Goal: Information Seeking & Learning: Learn about a topic

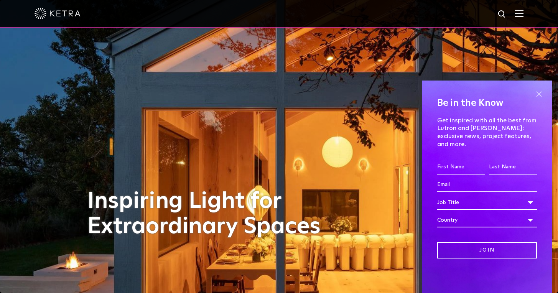
click at [541, 100] on span at bounding box center [538, 93] width 11 height 11
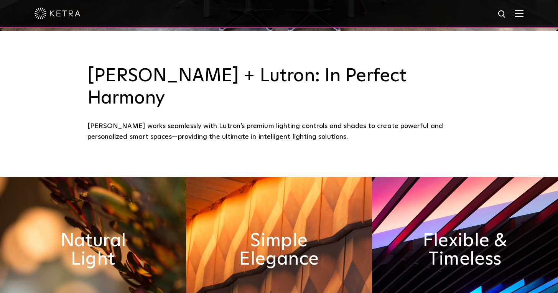
scroll to position [328, 0]
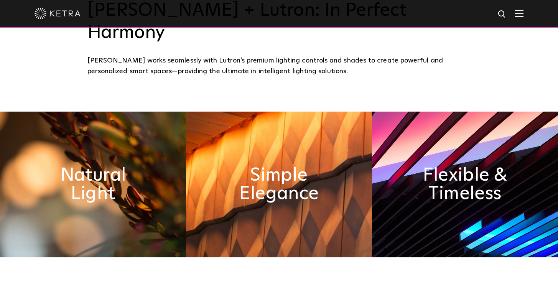
drag, startPoint x: 133, startPoint y: 178, endPoint x: 112, endPoint y: 172, distance: 21.8
click at [124, 176] on h2 "Natural Light" at bounding box center [92, 184] width 93 height 37
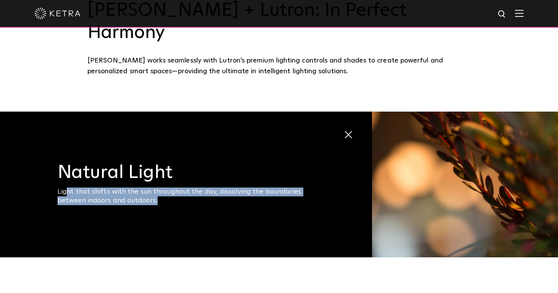
drag, startPoint x: 68, startPoint y: 171, endPoint x: 169, endPoint y: 180, distance: 100.9
click at [169, 187] on div "Light that shifts with the sun throughout the day, dissolving the boundaries be…" at bounding box center [186, 196] width 259 height 18
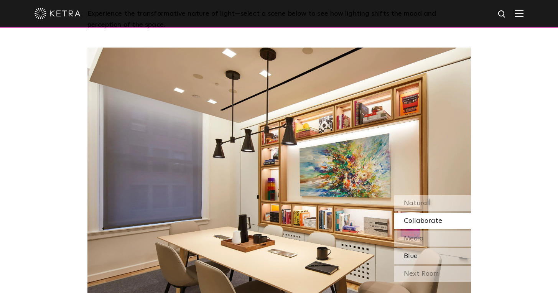
scroll to position [643, 0]
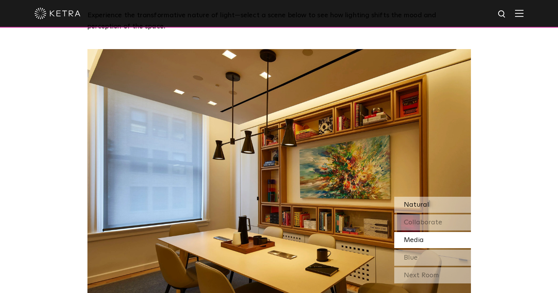
click at [418, 201] on span "Natural" at bounding box center [416, 204] width 25 height 7
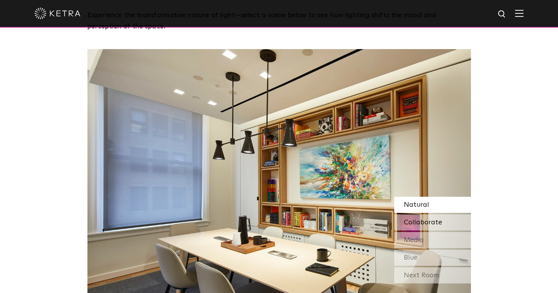
click at [419, 219] on span "Collaborate" at bounding box center [423, 222] width 38 height 7
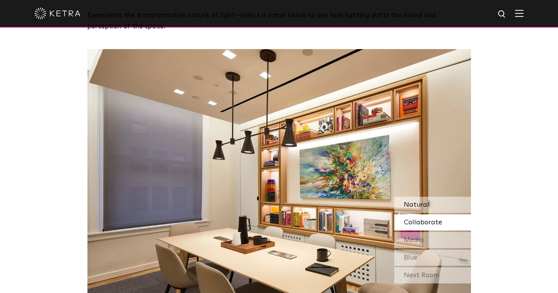
click at [409, 201] on span "Natural" at bounding box center [416, 204] width 25 height 7
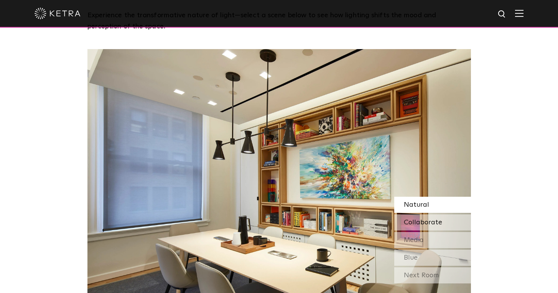
click at [445, 214] on div "Collaborate" at bounding box center [432, 222] width 77 height 16
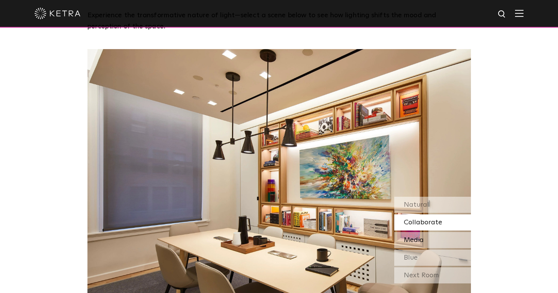
click at [436, 232] on div "Media" at bounding box center [432, 240] width 77 height 16
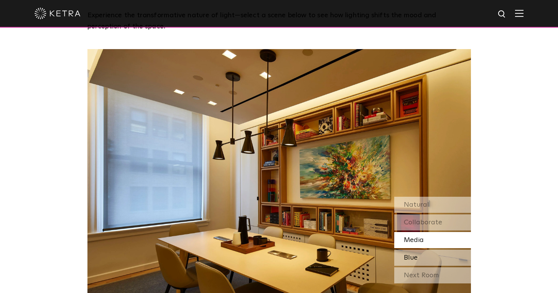
click at [426, 250] on div "Blue" at bounding box center [432, 258] width 77 height 16
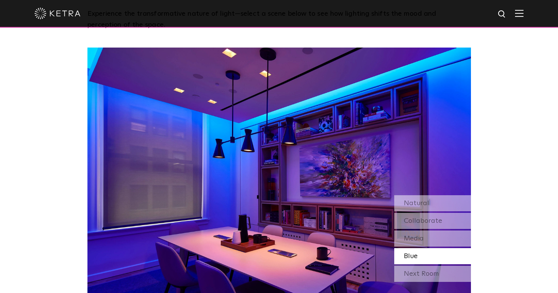
scroll to position [646, 0]
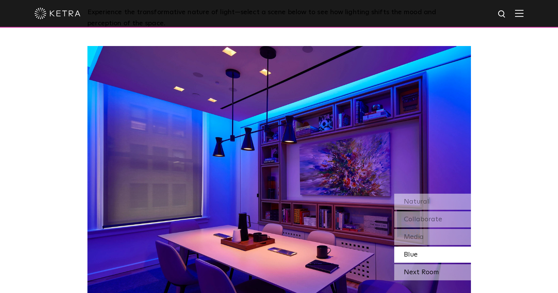
click at [427, 264] on div "Next Room" at bounding box center [432, 272] width 77 height 16
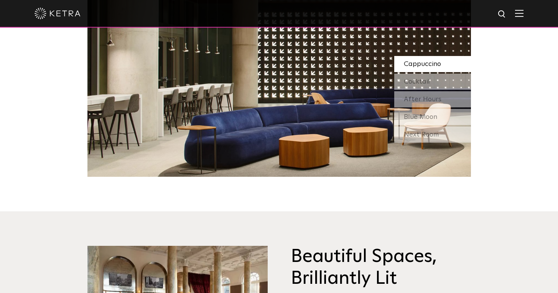
scroll to position [714, 0]
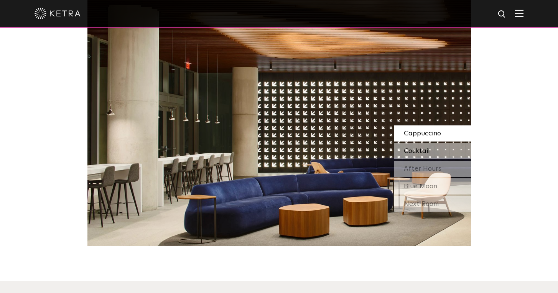
click at [419, 148] on span "Cocktail" at bounding box center [417, 151] width 26 height 7
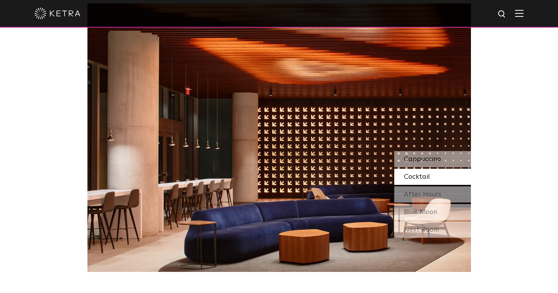
scroll to position [680, 0]
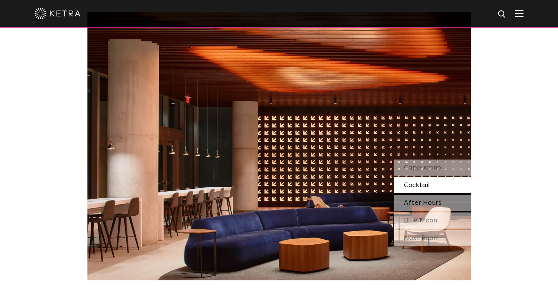
click at [439, 195] on div "After Hours" at bounding box center [432, 203] width 77 height 16
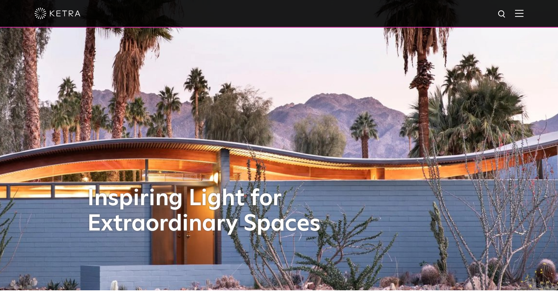
scroll to position [0, 0]
